Goal: Task Accomplishment & Management: Manage account settings

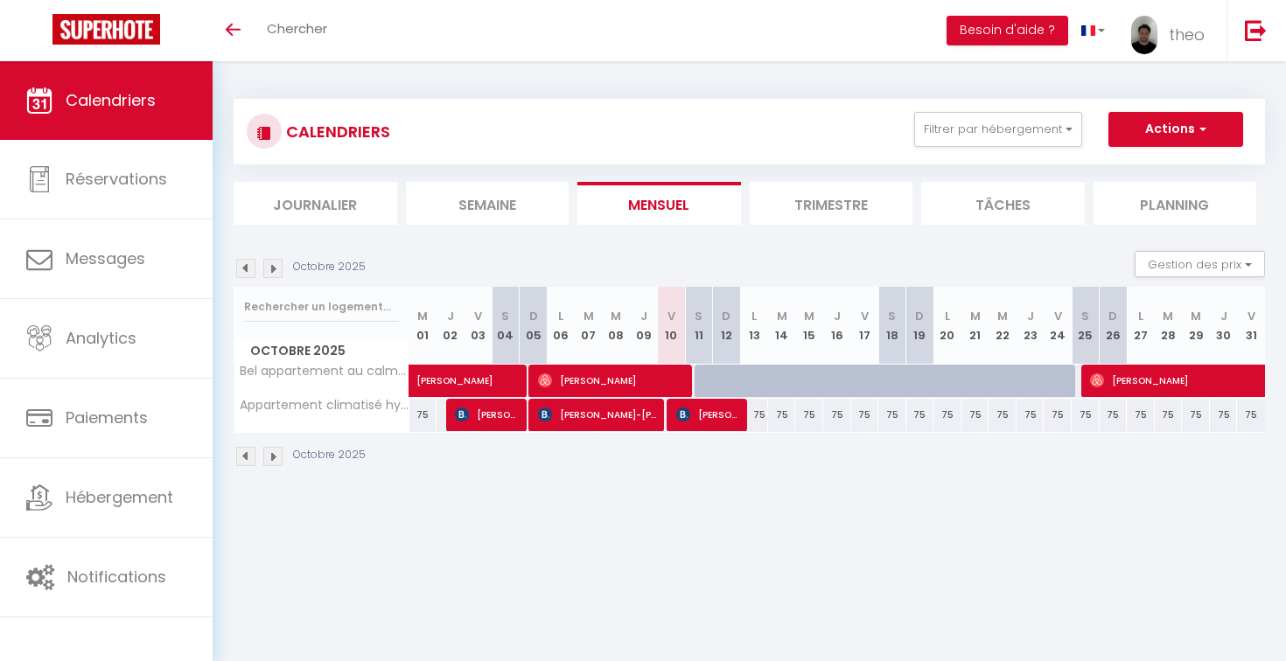
drag, startPoint x: 757, startPoint y: 413, endPoint x: 822, endPoint y: 414, distance: 65.6
click at [822, 414] on tr "Appartement climatisé hypercentre d’Aix 75 75 Gerlinde Schmid 75 Katja W.-Webb" at bounding box center [749, 415] width 1031 height 34
click at [906, 464] on div "Octobre 2025" at bounding box center [749, 459] width 1031 height 52
drag, startPoint x: 758, startPoint y: 414, endPoint x: 827, endPoint y: 415, distance: 69.1
click at [827, 415] on tr "Appartement climatisé hypercentre d’Aix 75 75 Gerlinde Schmid 75 Katja W.-Webb" at bounding box center [749, 415] width 1031 height 34
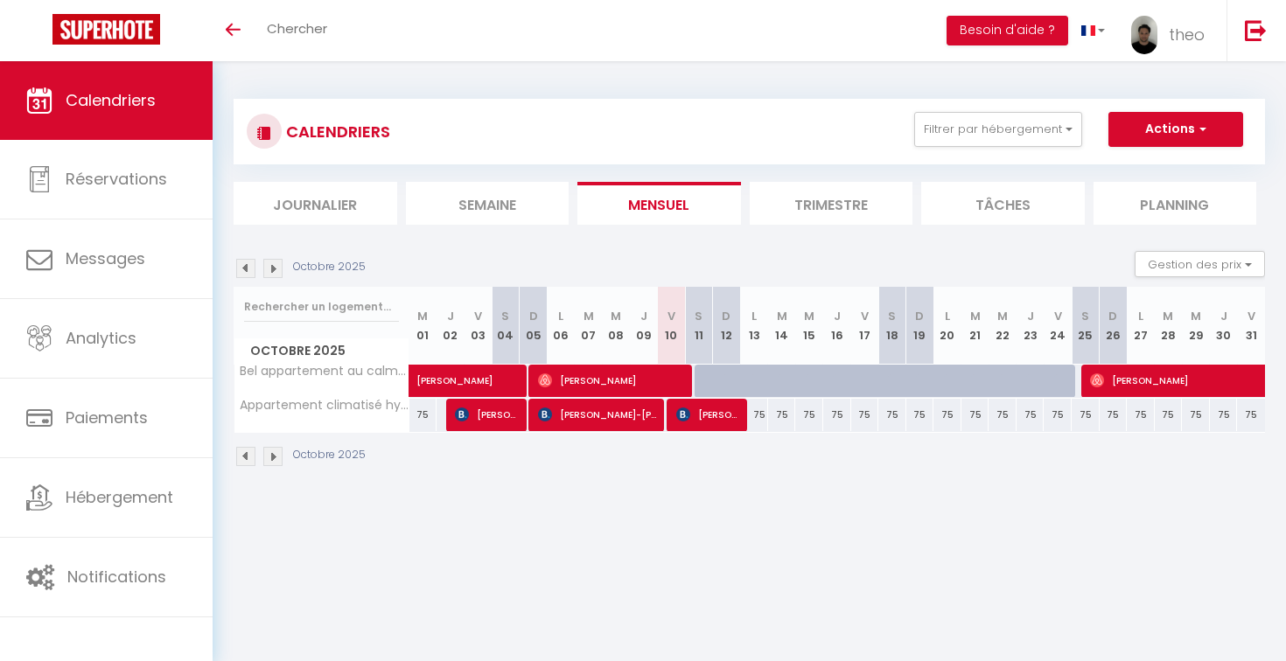
click at [887, 499] on div "CALENDRIERS Filtrer par hébergement Tous Appartement climatisé hypercentre d’Ai…" at bounding box center [749, 283] width 1073 height 444
click at [480, 421] on span "[PERSON_NAME]" at bounding box center [488, 414] width 66 height 33
select select "OK"
select select "KO"
select select "0"
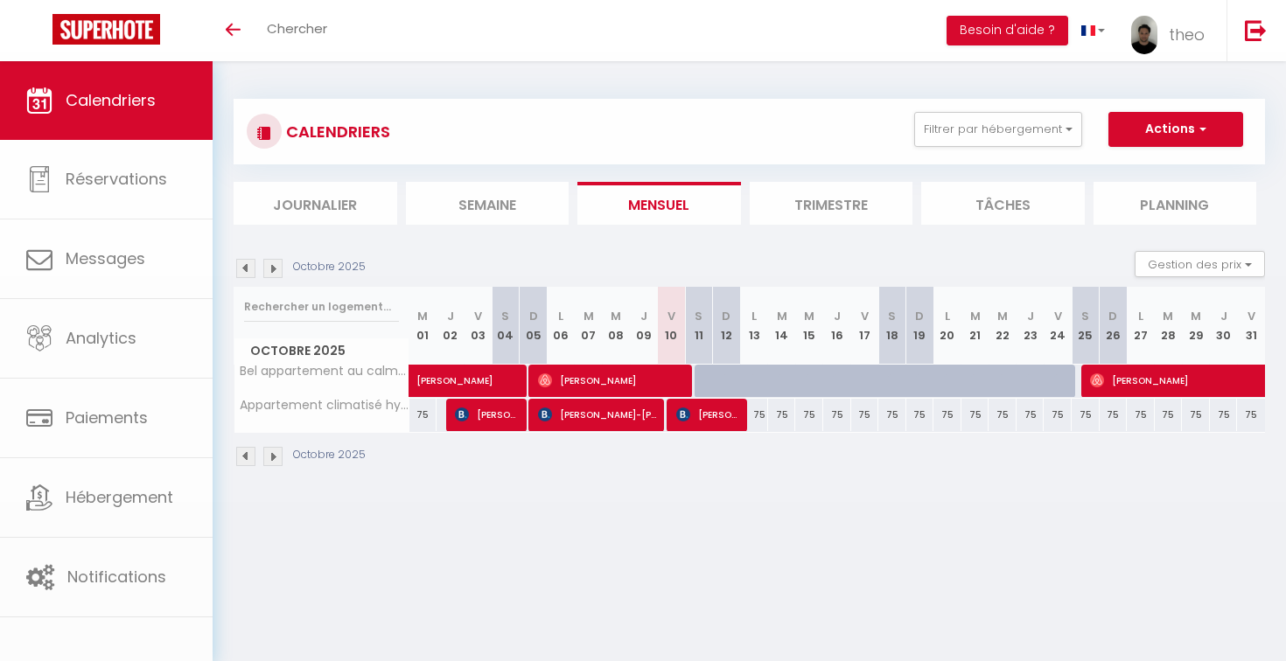
select select "0"
select select "1"
select select
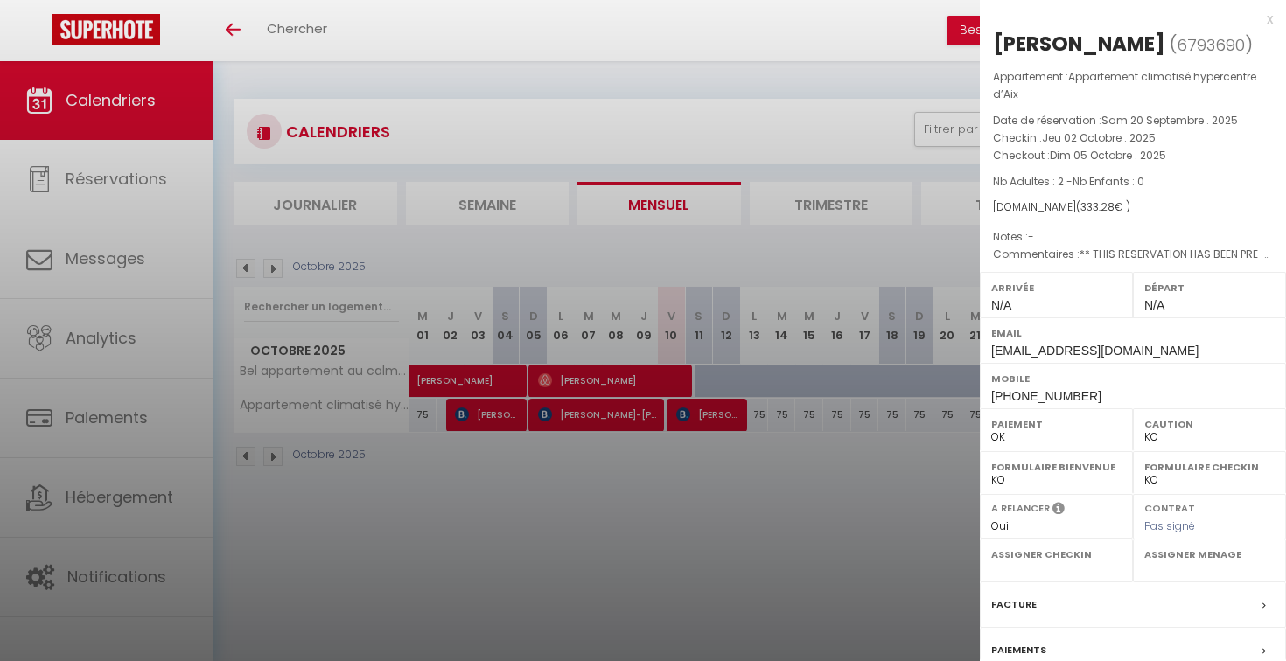
scroll to position [58, 0]
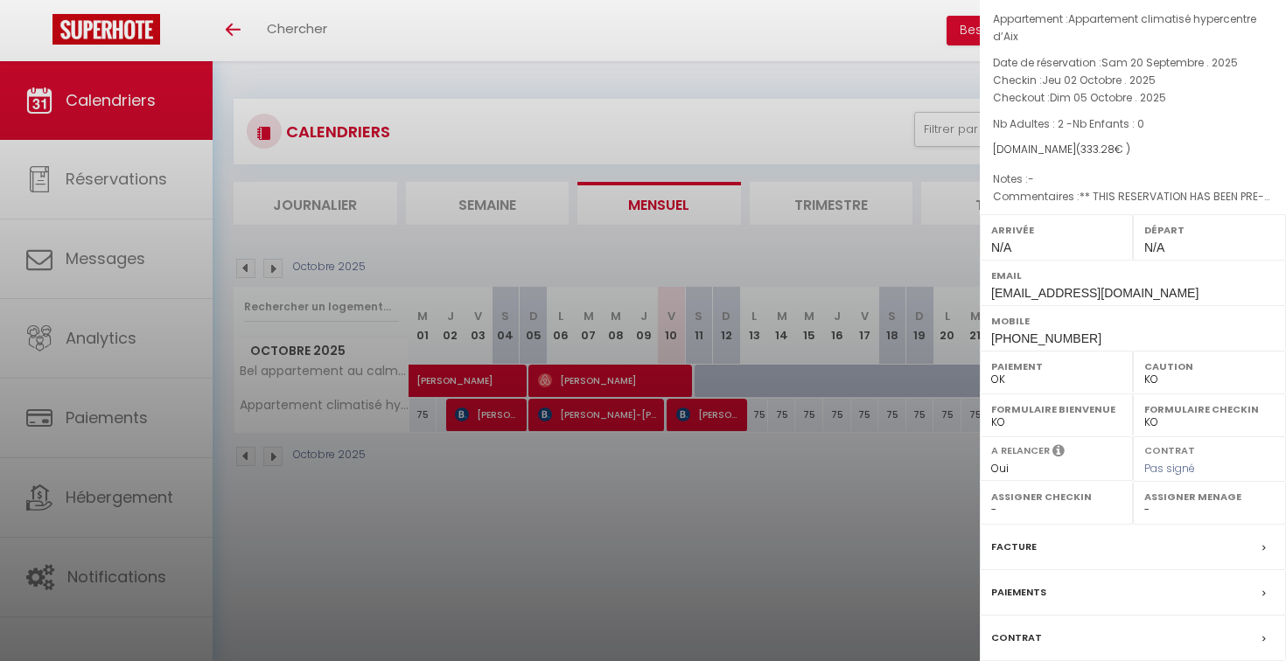
click at [1027, 585] on label "Paiements" at bounding box center [1018, 592] width 55 height 18
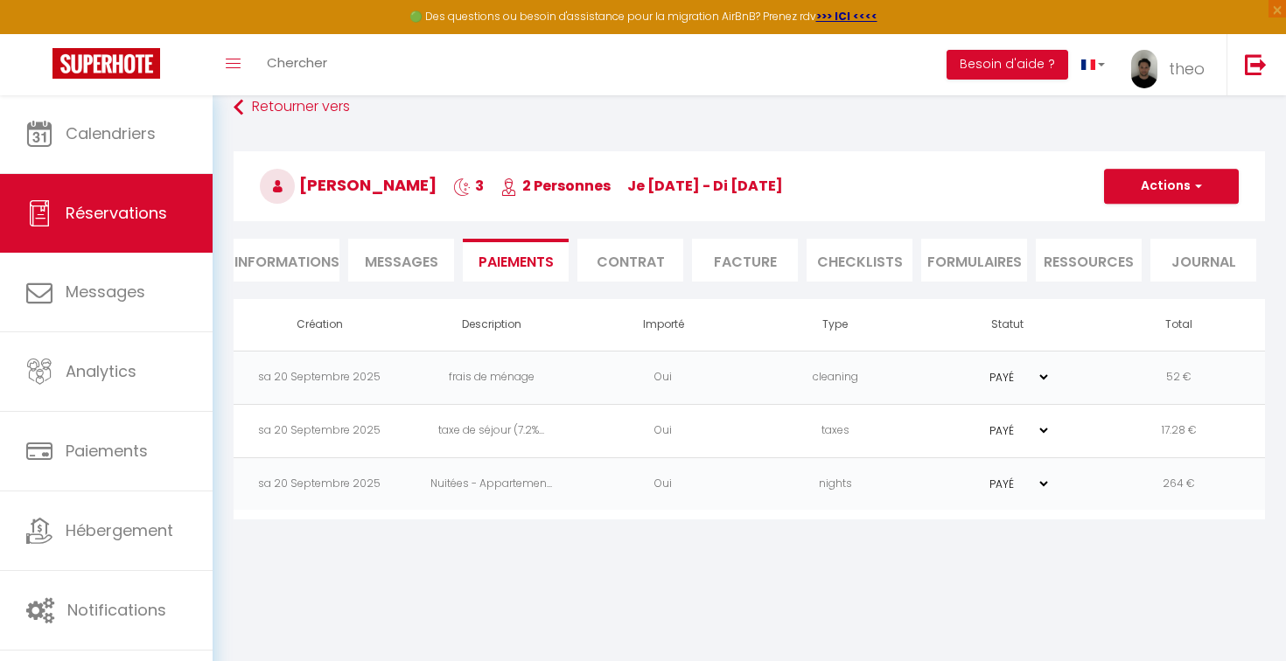
scroll to position [25, 0]
click at [284, 114] on link "Retourner vers" at bounding box center [749, 105] width 1031 height 31
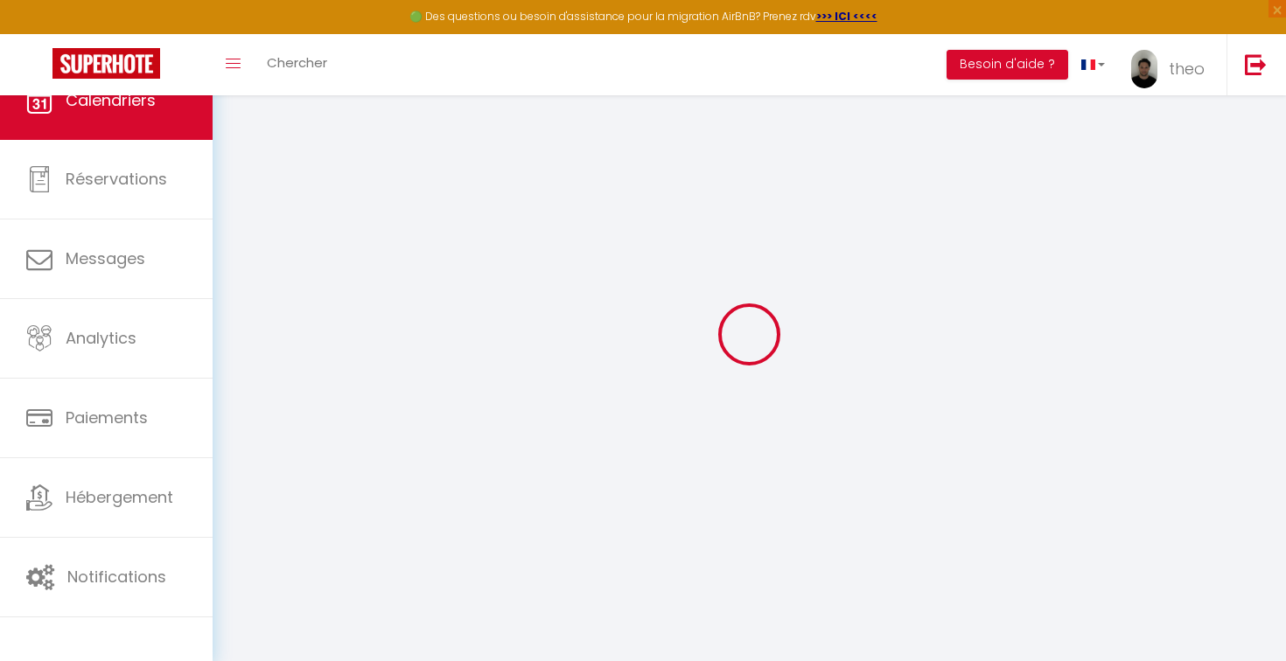
select select
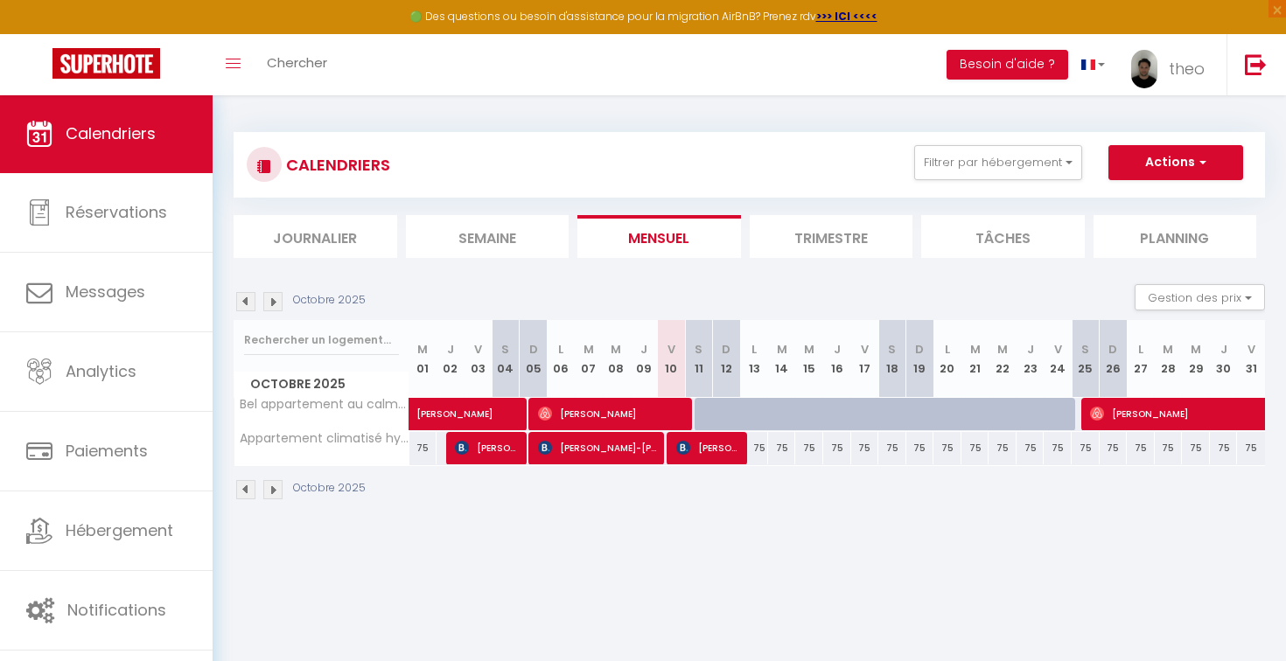
click at [621, 447] on span "[PERSON_NAME]-[PERSON_NAME]" at bounding box center [599, 447] width 122 height 33
select select "OK"
select select "KO"
select select "0"
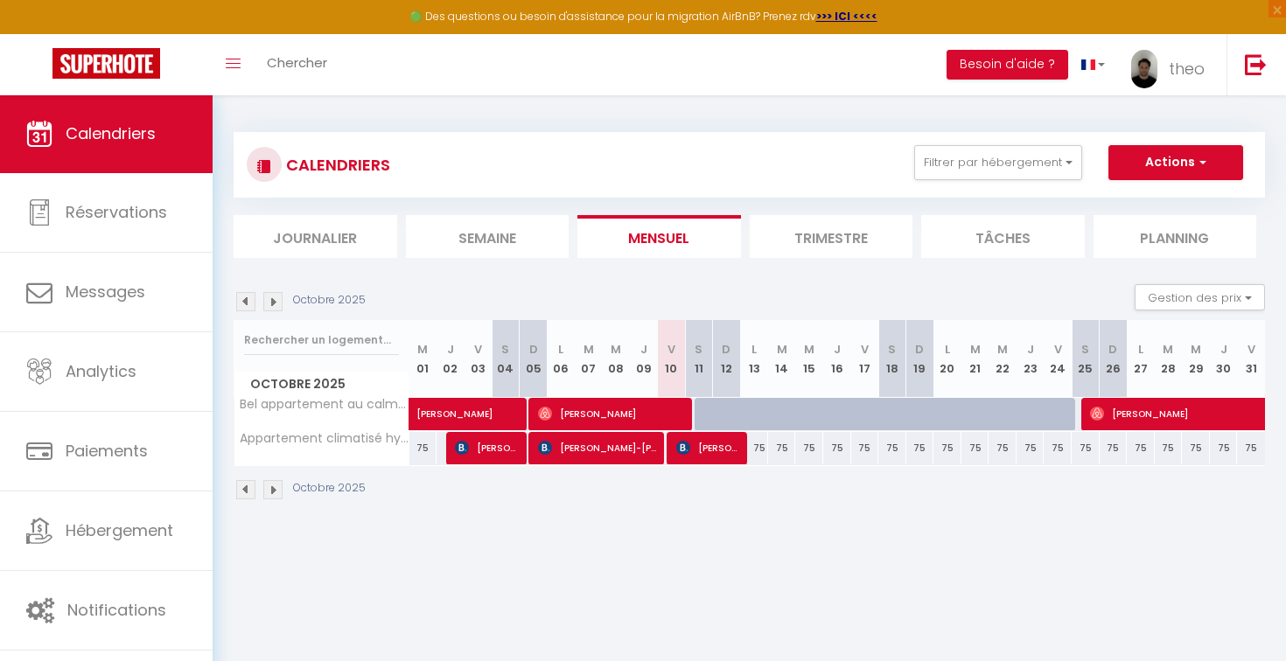
select select "1"
select select
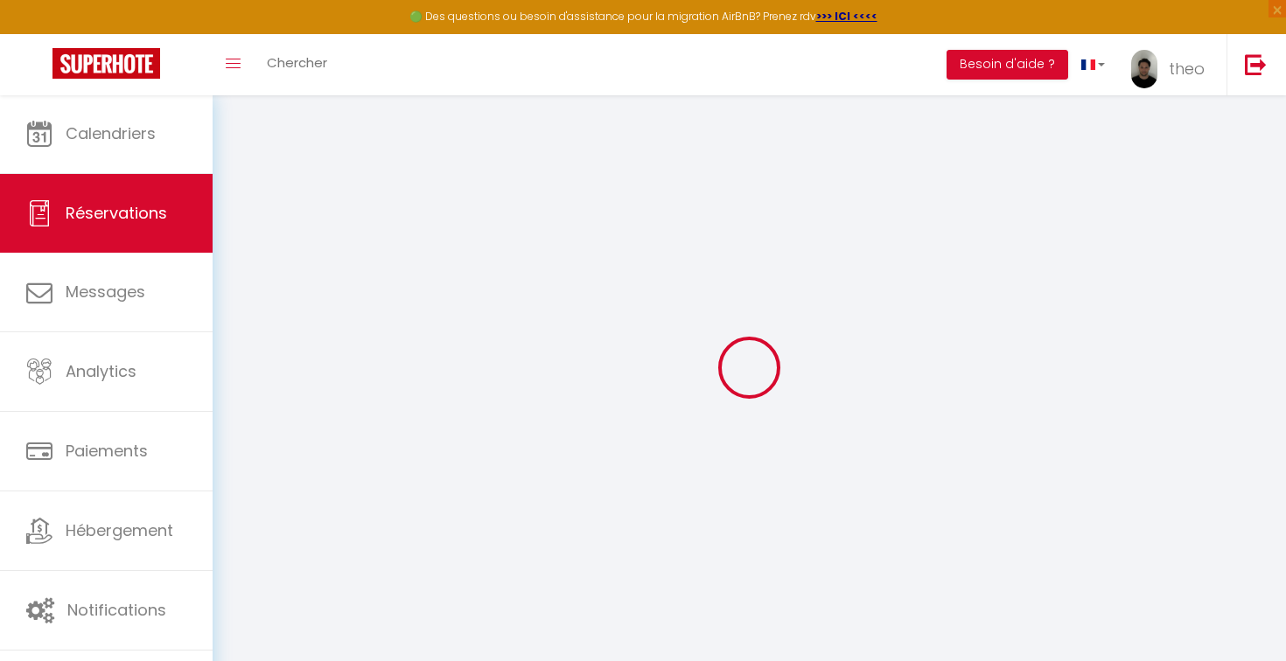
select select
checkbox input "false"
select select
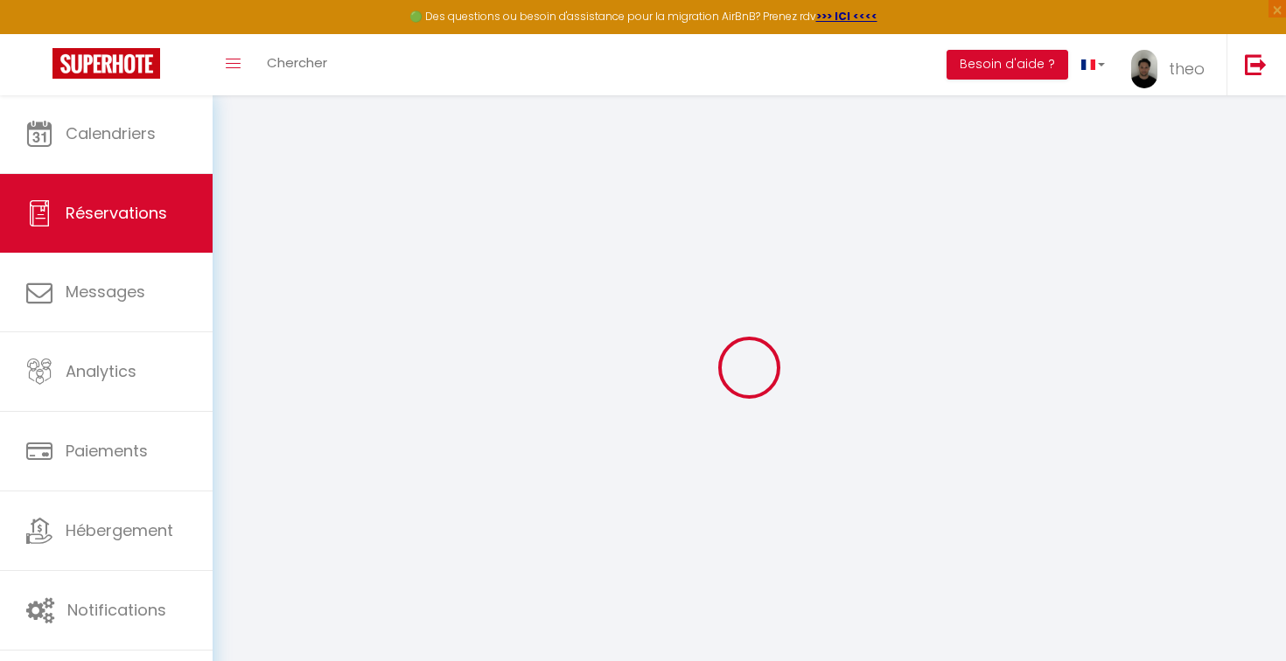
checkbox input "false"
select select
checkbox input "false"
type textarea "** THIS RESERVATION HAS BEEN PRE-PAID ** This guest is interested in your airpo…"
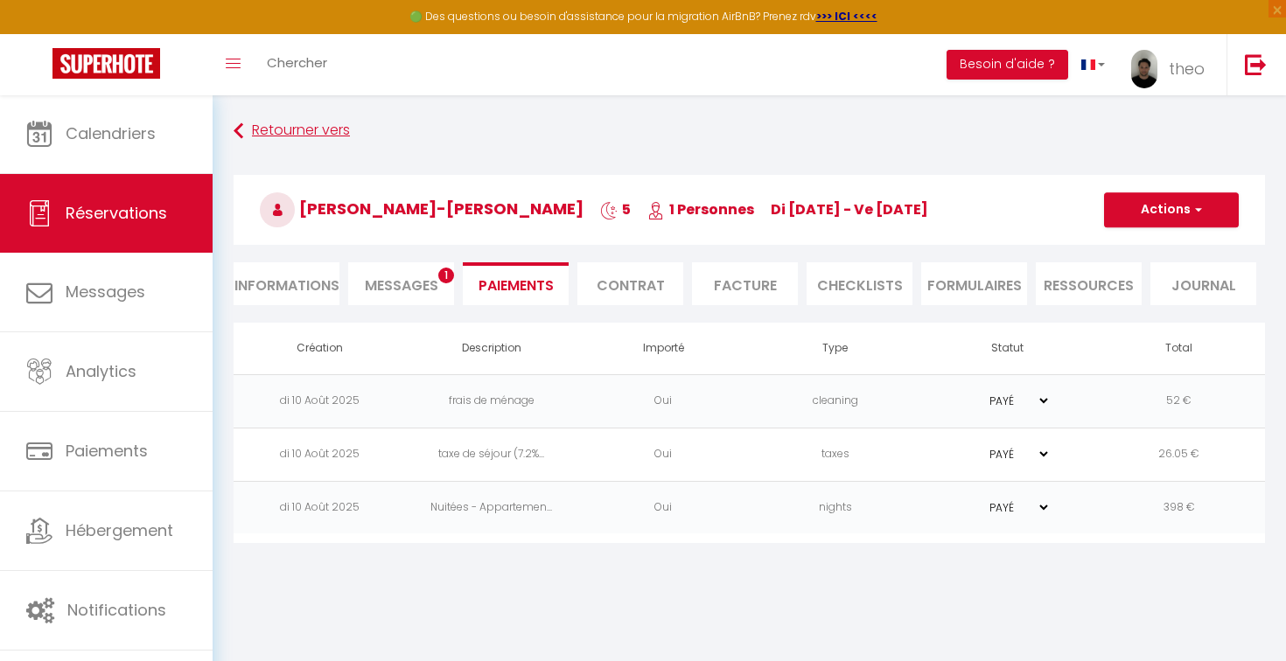
click at [282, 127] on link "Retourner vers" at bounding box center [749, 130] width 1031 height 31
select select
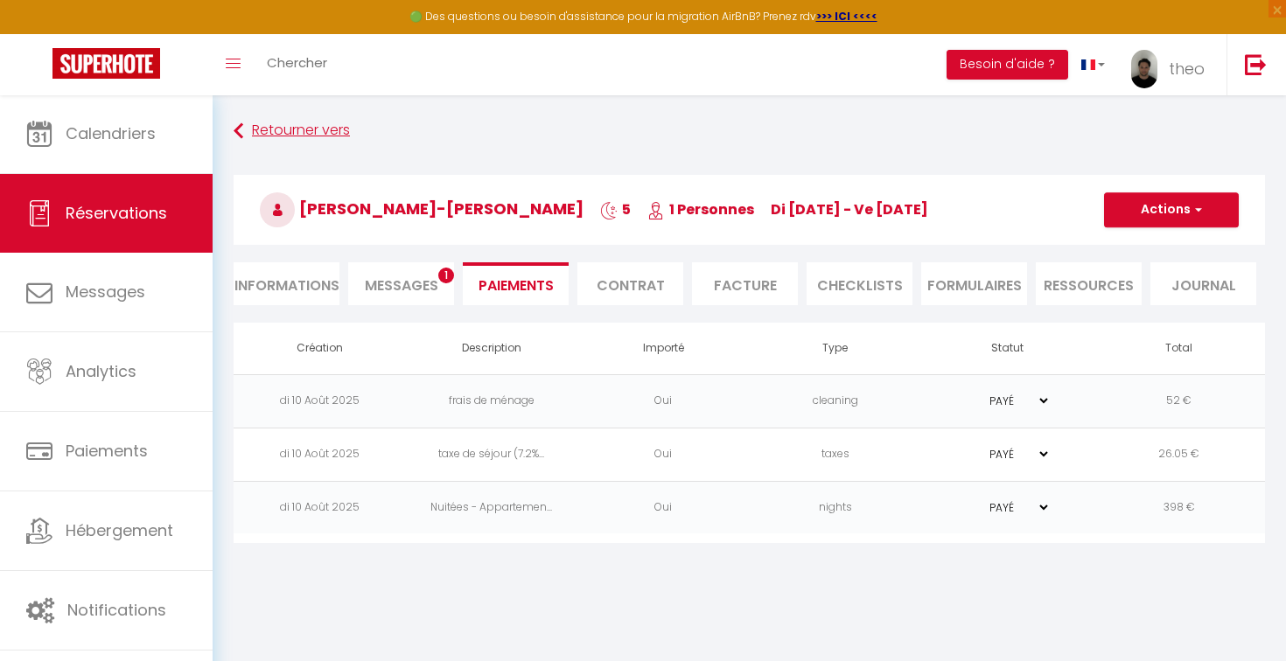
select select
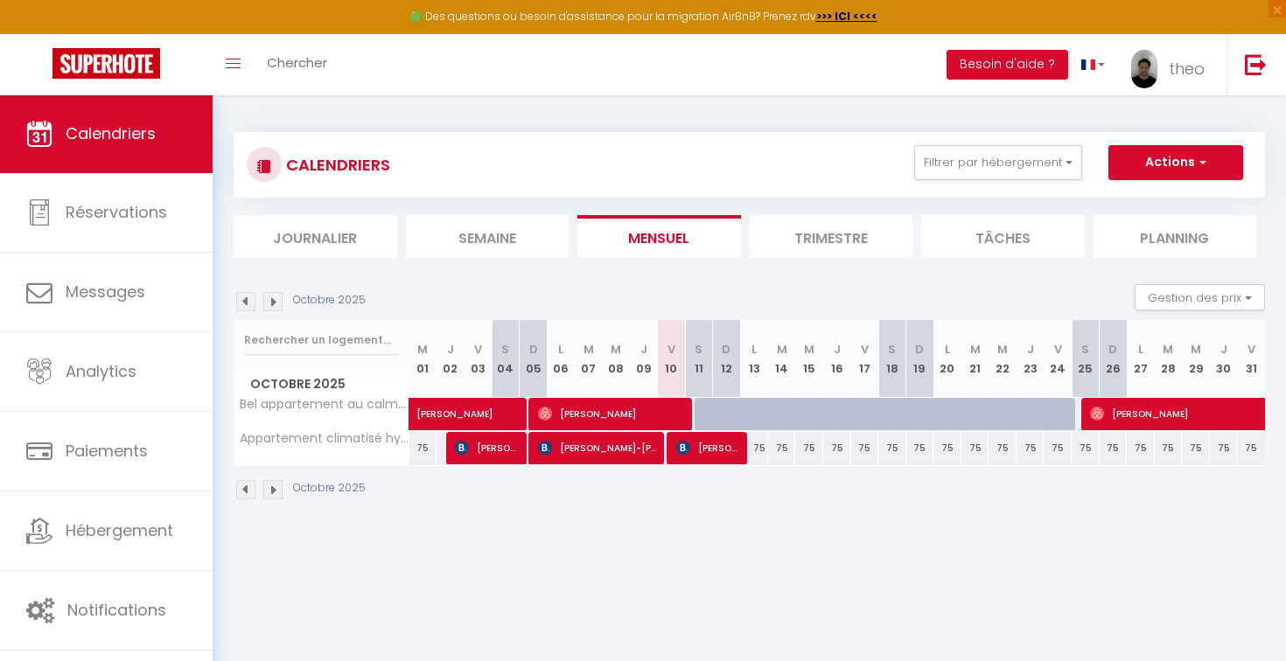
click at [732, 456] on span "[PERSON_NAME] [PERSON_NAME]" at bounding box center [709, 447] width 66 height 33
select select "OK"
select select "KO"
select select "0"
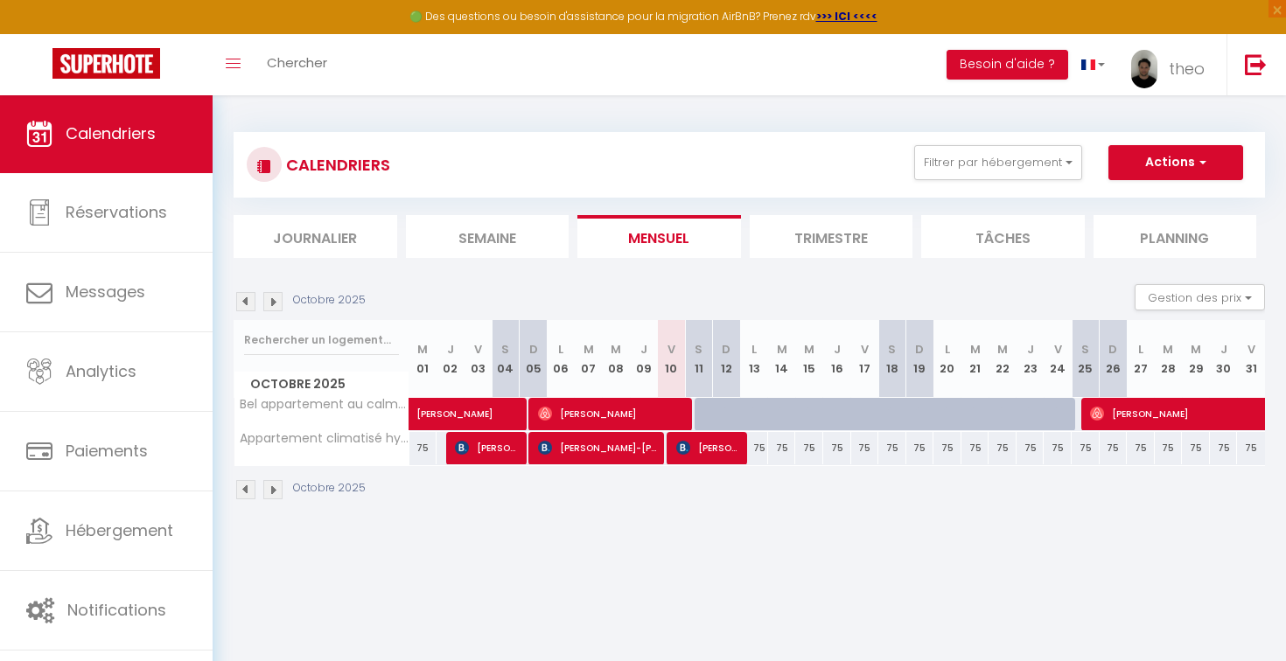
select select "1"
select select
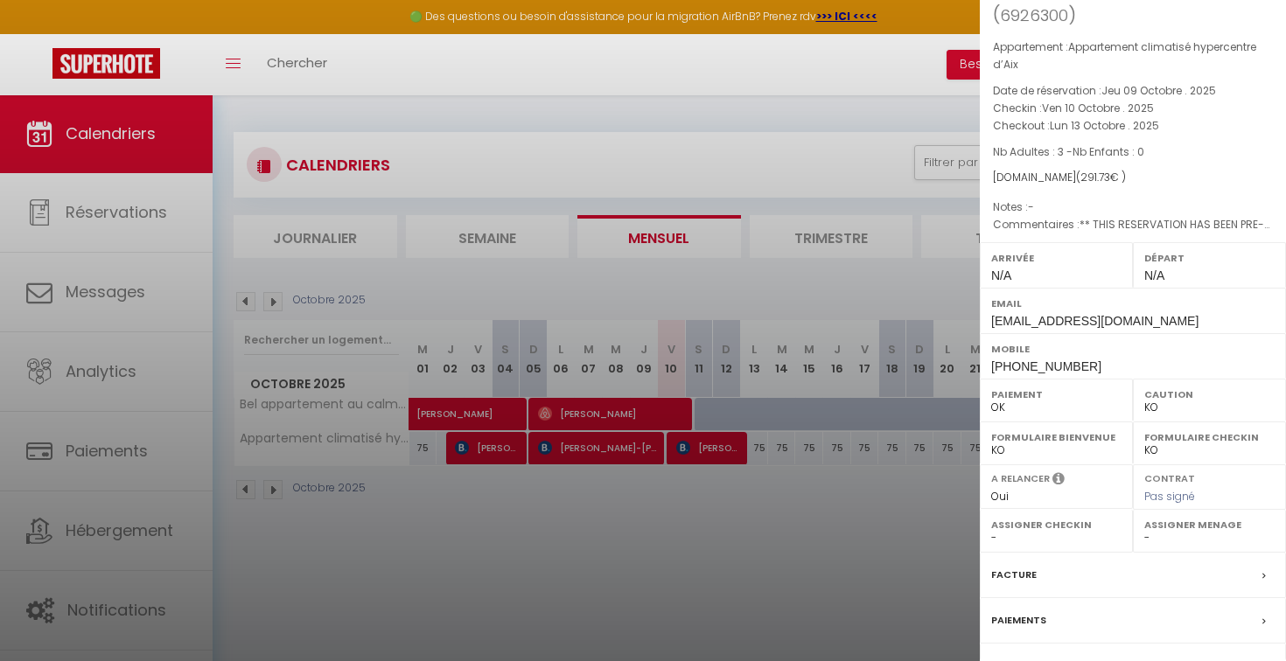
scroll to position [87, 0]
click at [1030, 610] on label "Paiements" at bounding box center [1018, 619] width 55 height 18
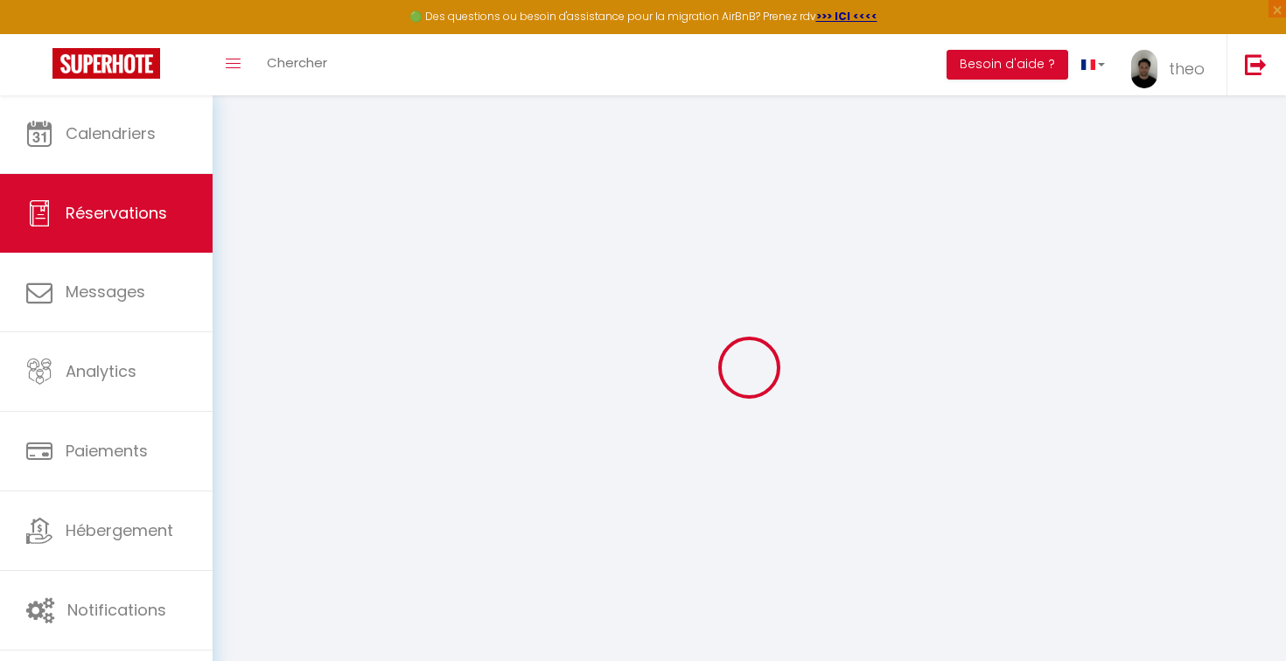
select select
checkbox input "false"
select select
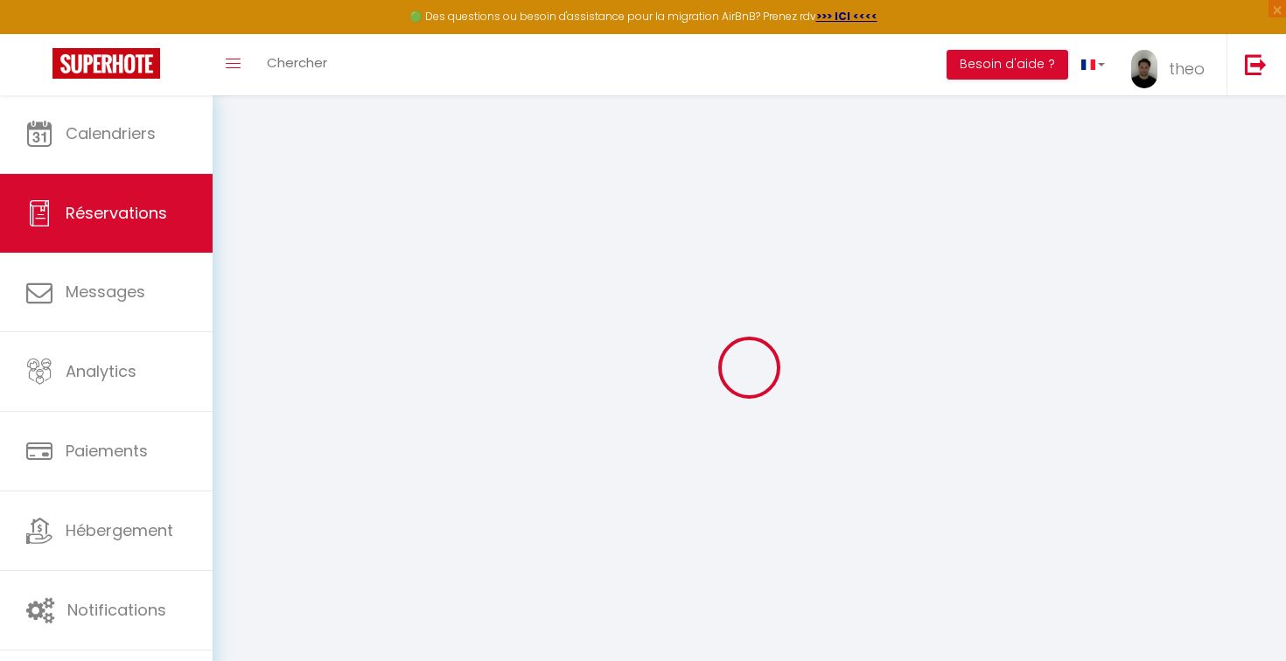
checkbox input "false"
select select
checkbox input "false"
type textarea "** THIS RESERVATION HAS BEEN PRE-PAID ** BOOKING NOTE : Payment charge is EUR 4…"
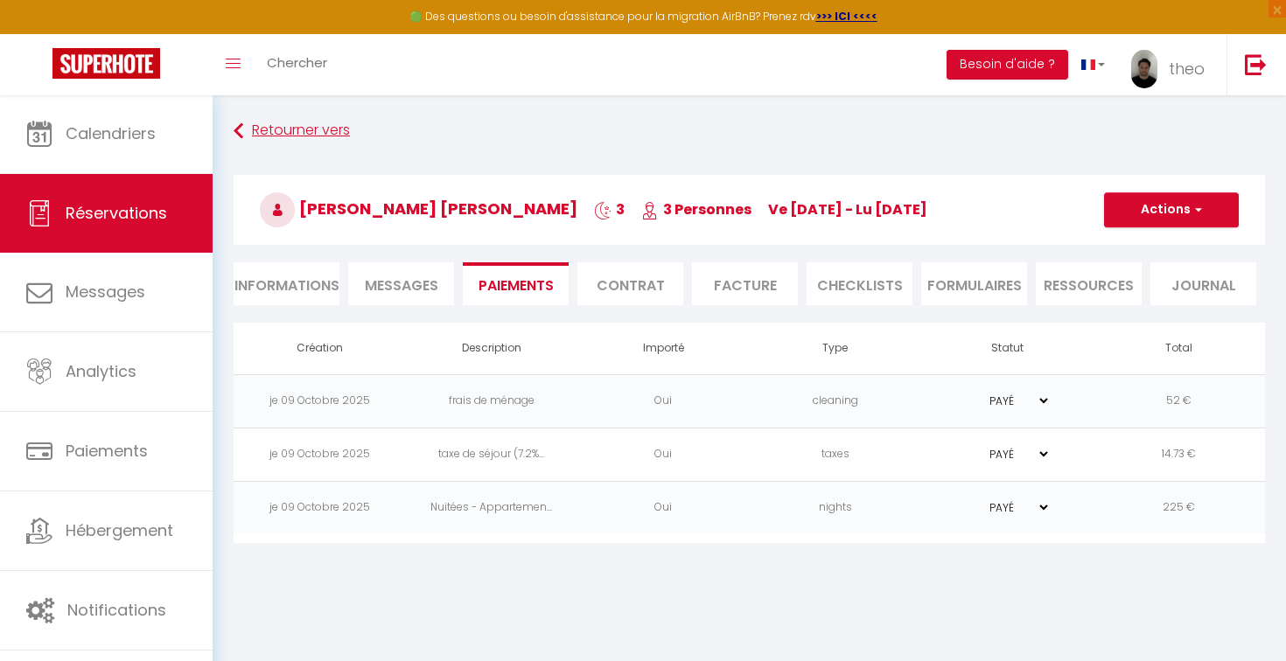
click at [310, 127] on link "Retourner vers" at bounding box center [749, 130] width 1031 height 31
